Goal: Information Seeking & Learning: Learn about a topic

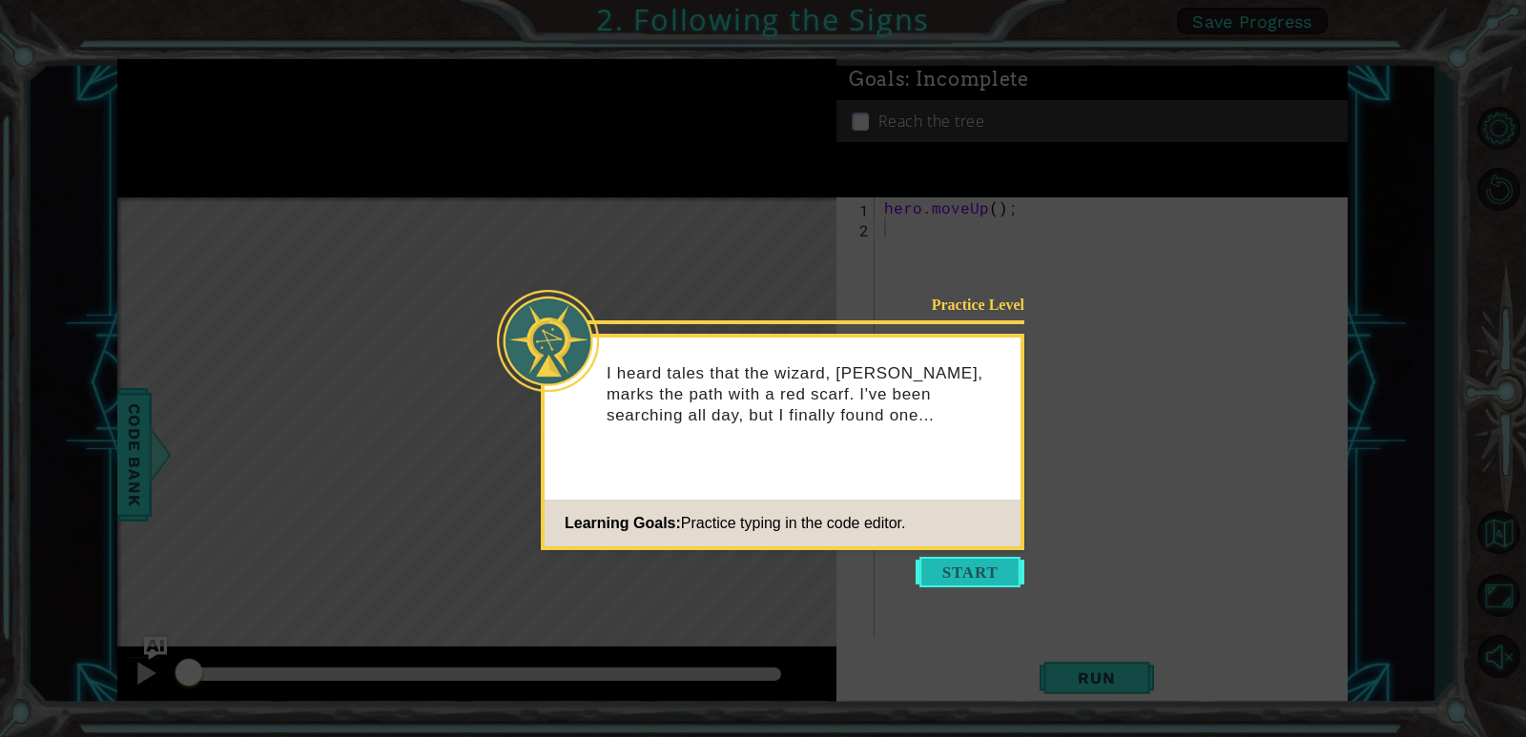
click at [953, 585] on button "Start" at bounding box center [970, 572] width 109 height 31
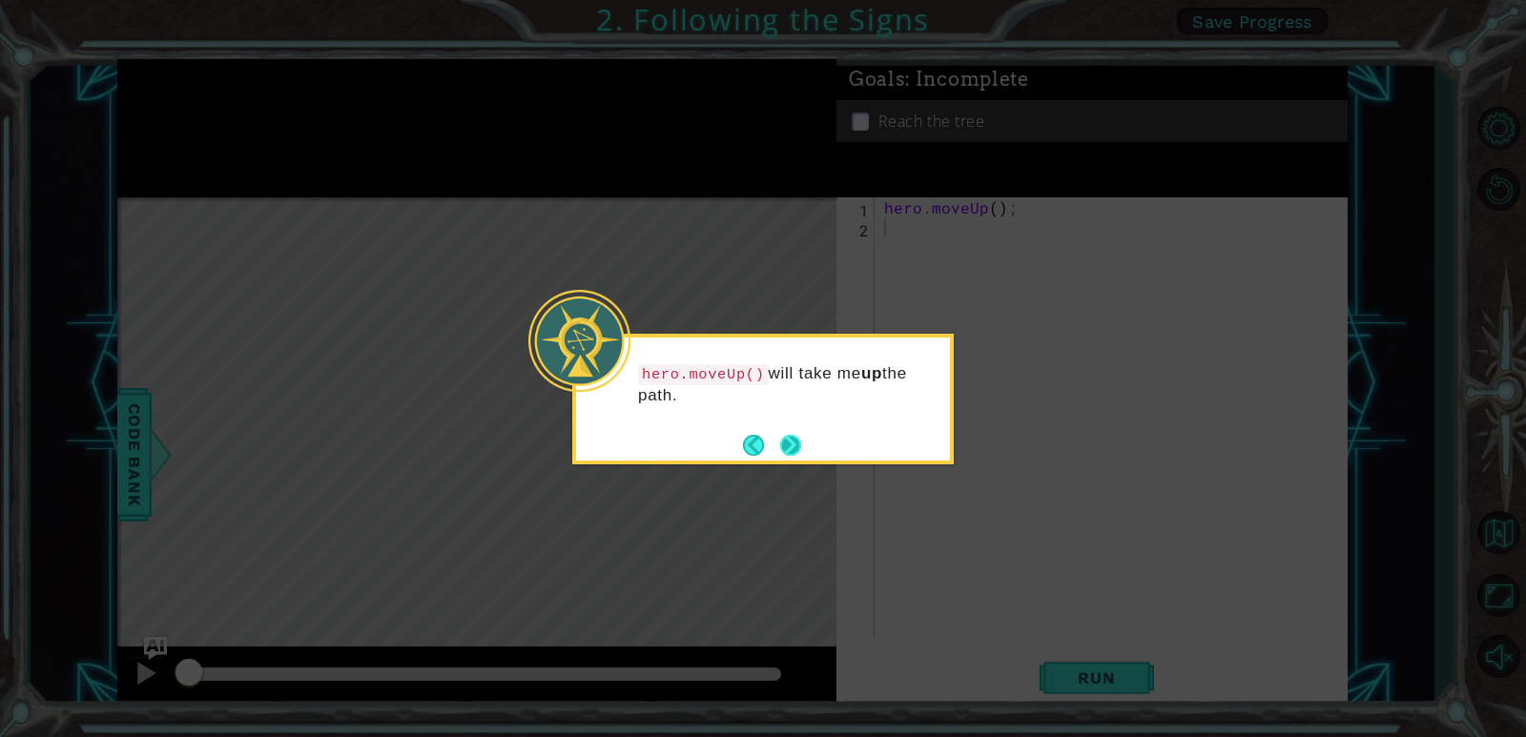
drag, startPoint x: 778, startPoint y: 454, endPoint x: 790, endPoint y: 449, distance: 12.4
click at [790, 449] on footer at bounding box center [772, 445] width 58 height 29
click at [790, 449] on button "Next" at bounding box center [790, 445] width 21 height 21
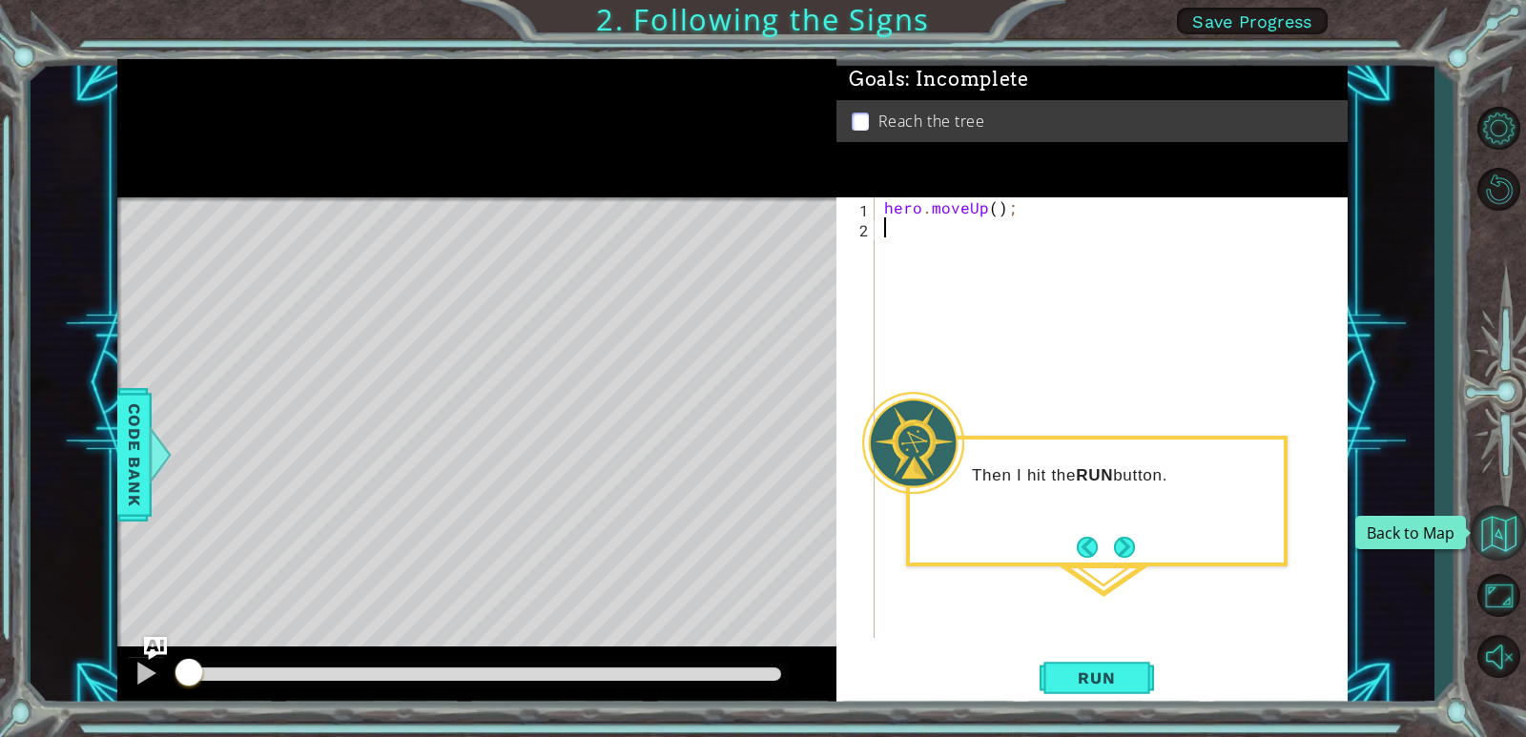
click at [1525, 536] on button "Back to Map" at bounding box center [1498, 532] width 55 height 55
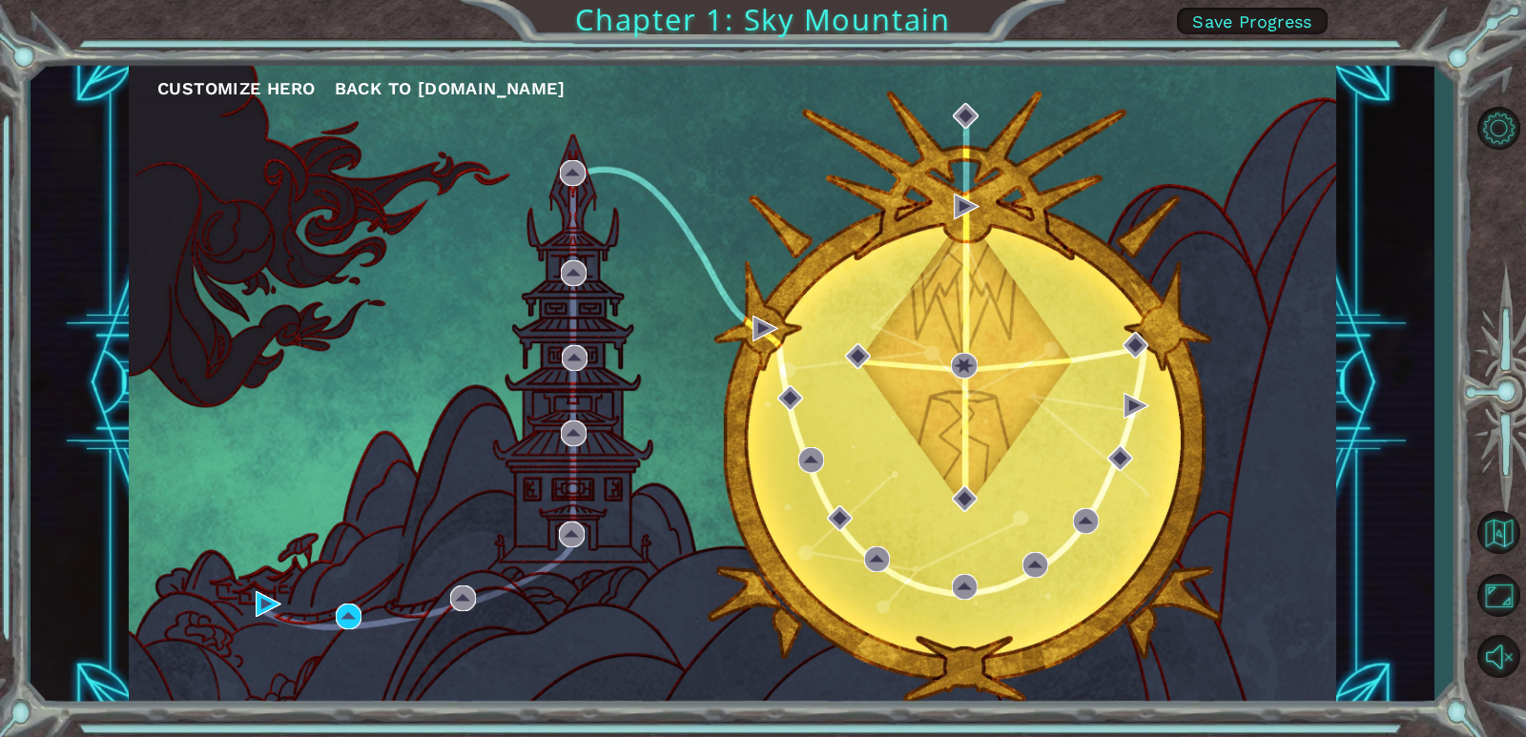
drag, startPoint x: 226, startPoint y: 125, endPoint x: 569, endPoint y: 465, distance: 483.5
click at [581, 461] on div "Customize Hero Back to [DOMAIN_NAME]" at bounding box center [732, 383] width 1207 height 637
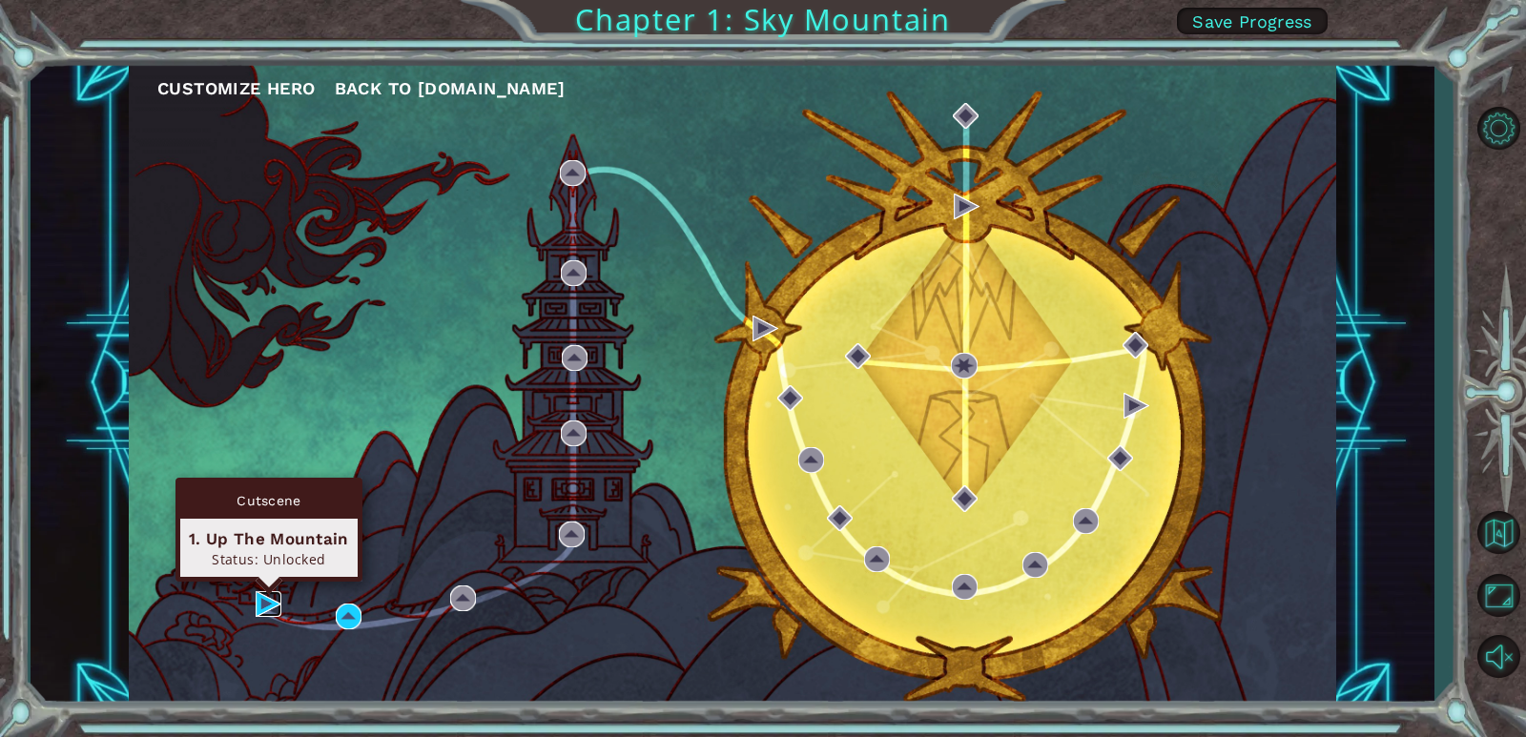
click at [269, 611] on img at bounding box center [269, 604] width 26 height 26
